Goal: Task Accomplishment & Management: Use online tool/utility

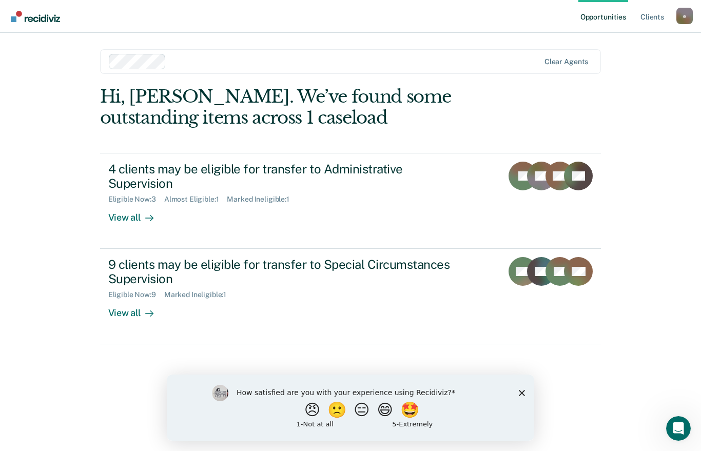
click at [252, 199] on div "Marked Ineligible : 1" at bounding box center [262, 199] width 70 height 9
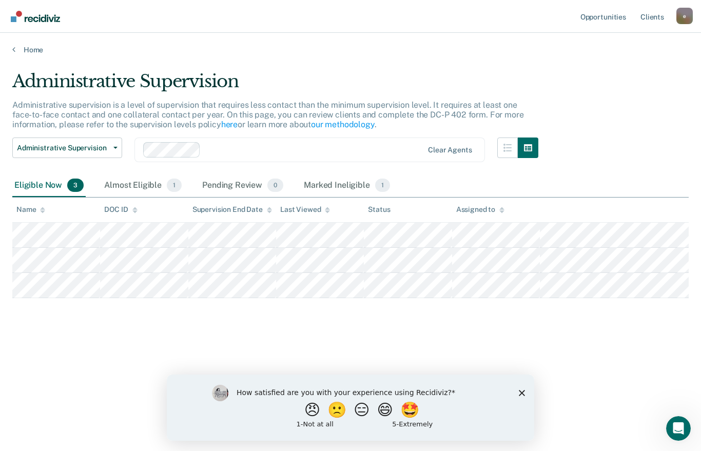
click at [521, 391] on icon "Close survey" at bounding box center [522, 393] width 6 height 6
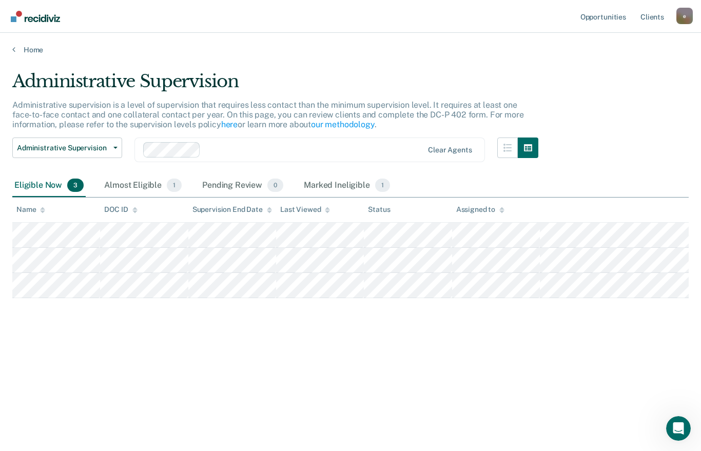
click at [149, 187] on div "Almost Eligible 1" at bounding box center [143, 186] width 82 height 23
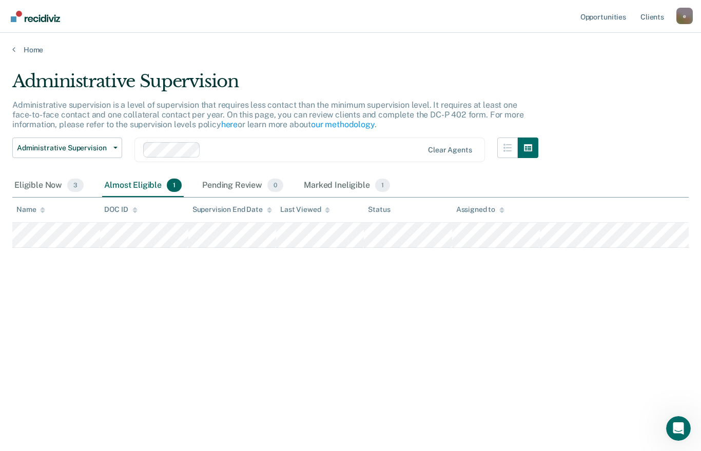
click at [339, 175] on div "Marked Ineligible 1" at bounding box center [347, 186] width 90 height 23
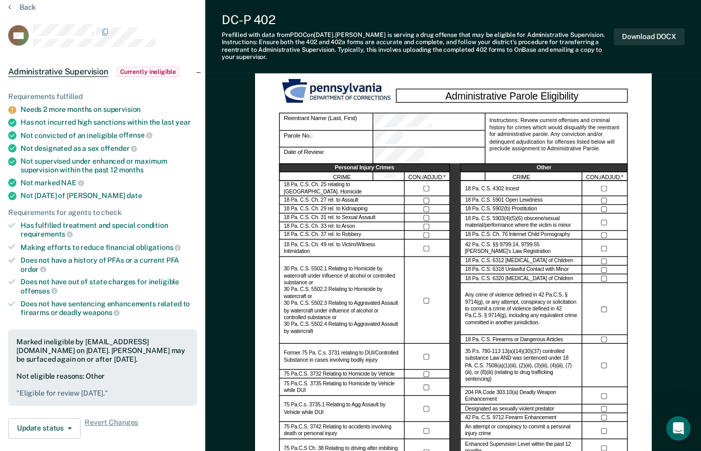
scroll to position [42, 0]
